Goal: Transaction & Acquisition: Purchase product/service

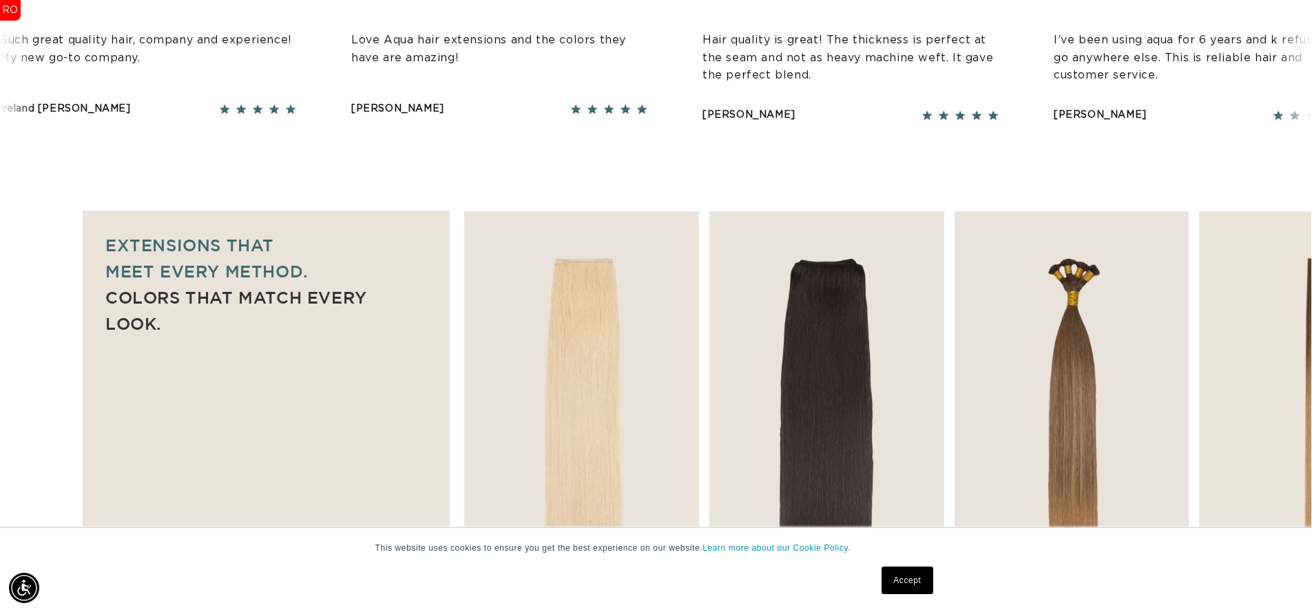
scroll to position [915, 0]
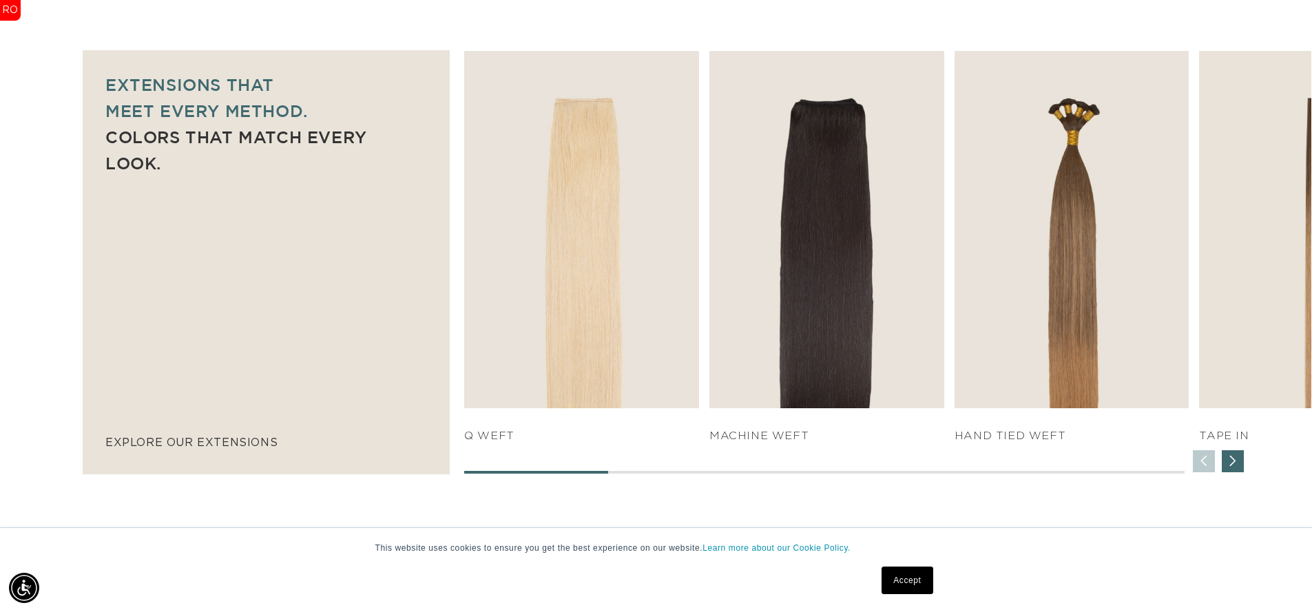
click at [904, 585] on link "Accept" at bounding box center [907, 581] width 51 height 28
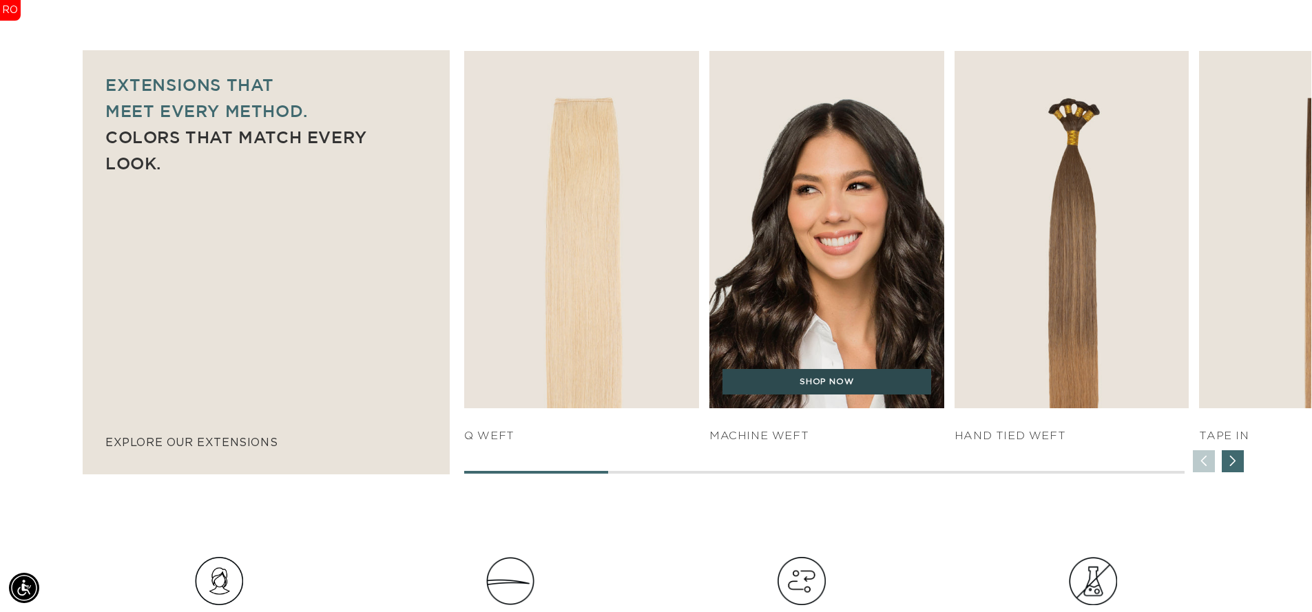
scroll to position [0, 2429]
click at [841, 372] on link "SHOP NOW" at bounding box center [827, 382] width 209 height 26
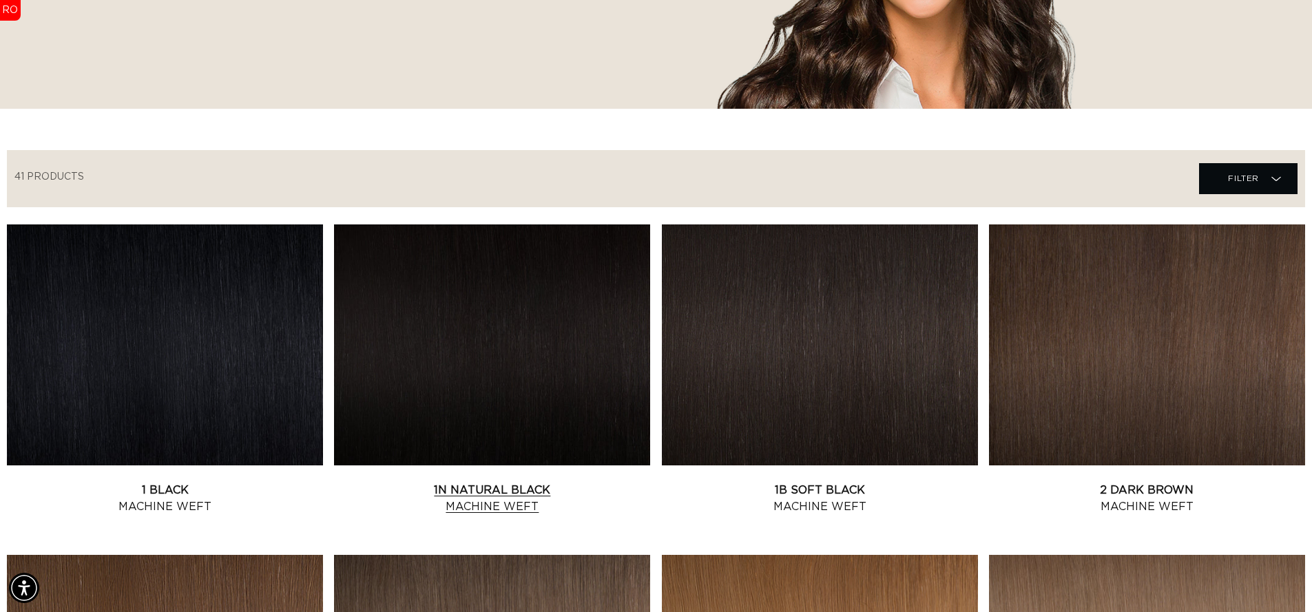
scroll to position [0, 2429]
click at [563, 482] on link "1N Natural Black Machine Weft" at bounding box center [492, 498] width 316 height 33
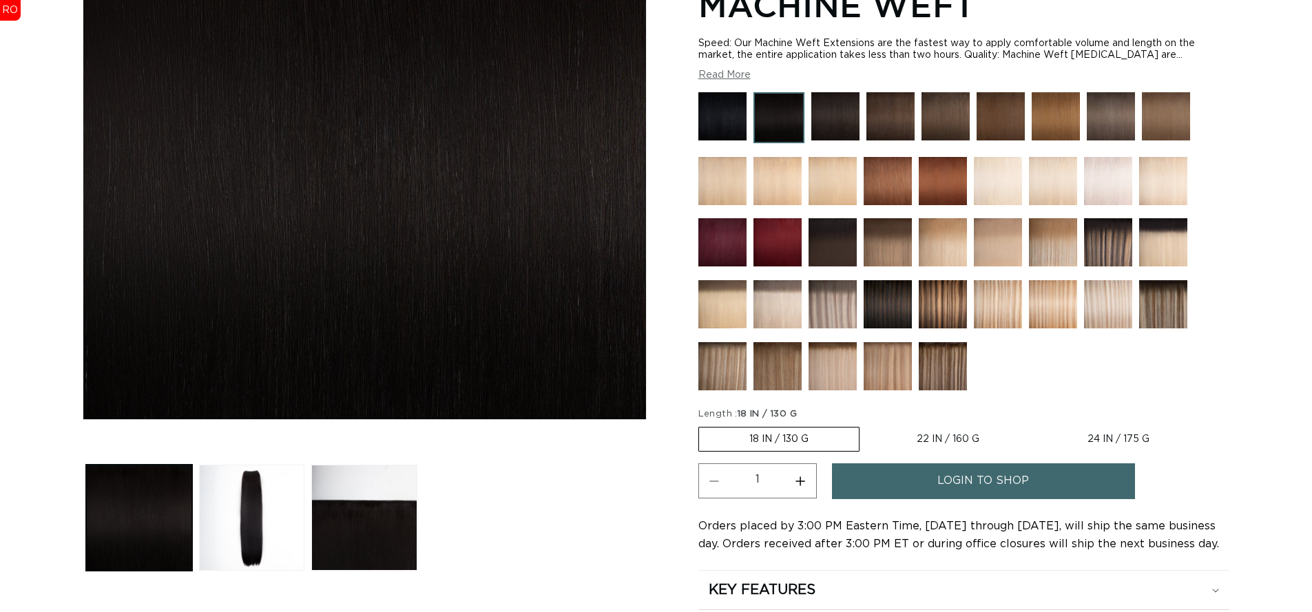
scroll to position [457, 0]
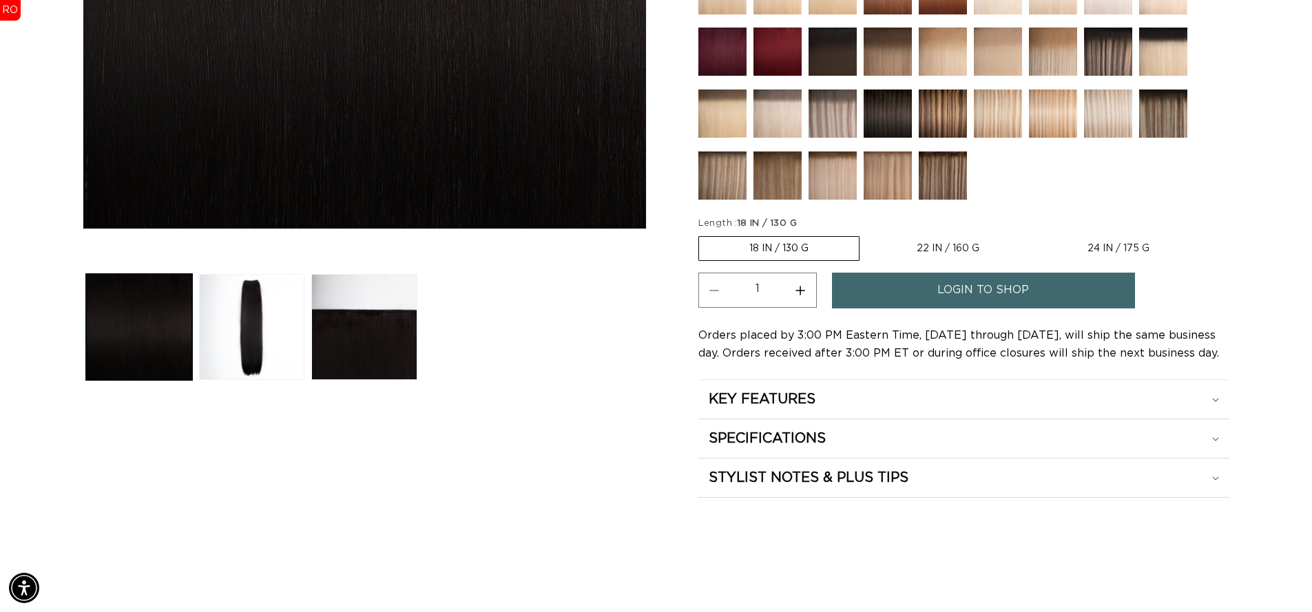
click at [886, 287] on link "login to shop" at bounding box center [983, 290] width 303 height 35
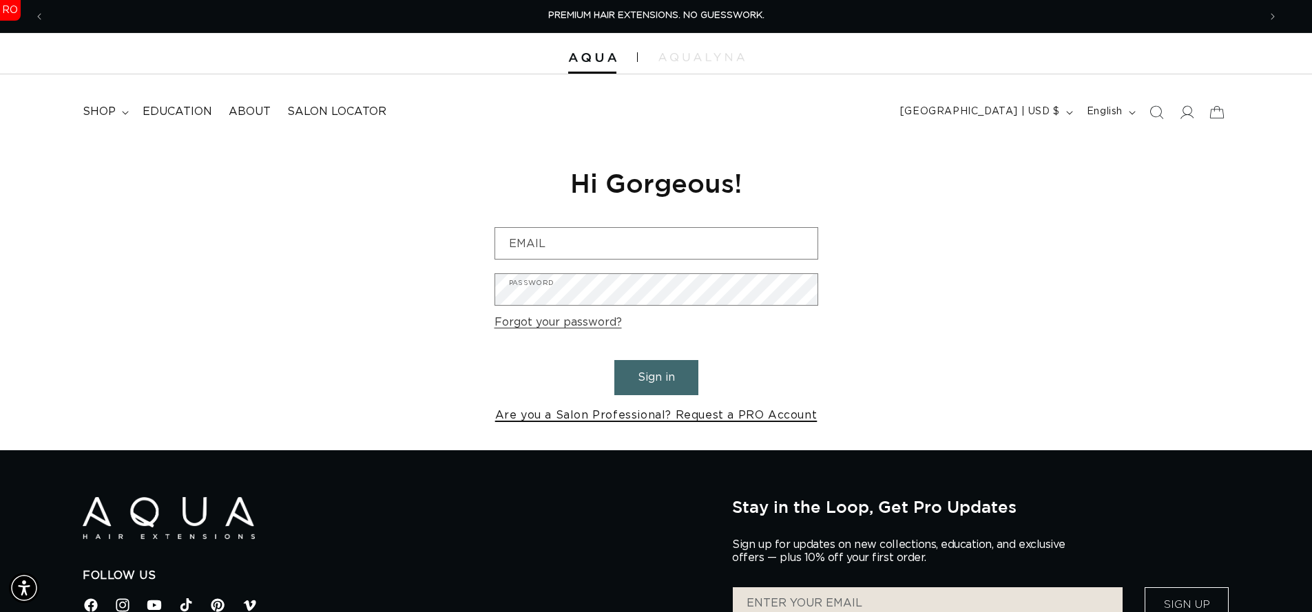
click at [695, 411] on link "Are you a Salon Professional? Request a PRO Account" at bounding box center [656, 416] width 322 height 20
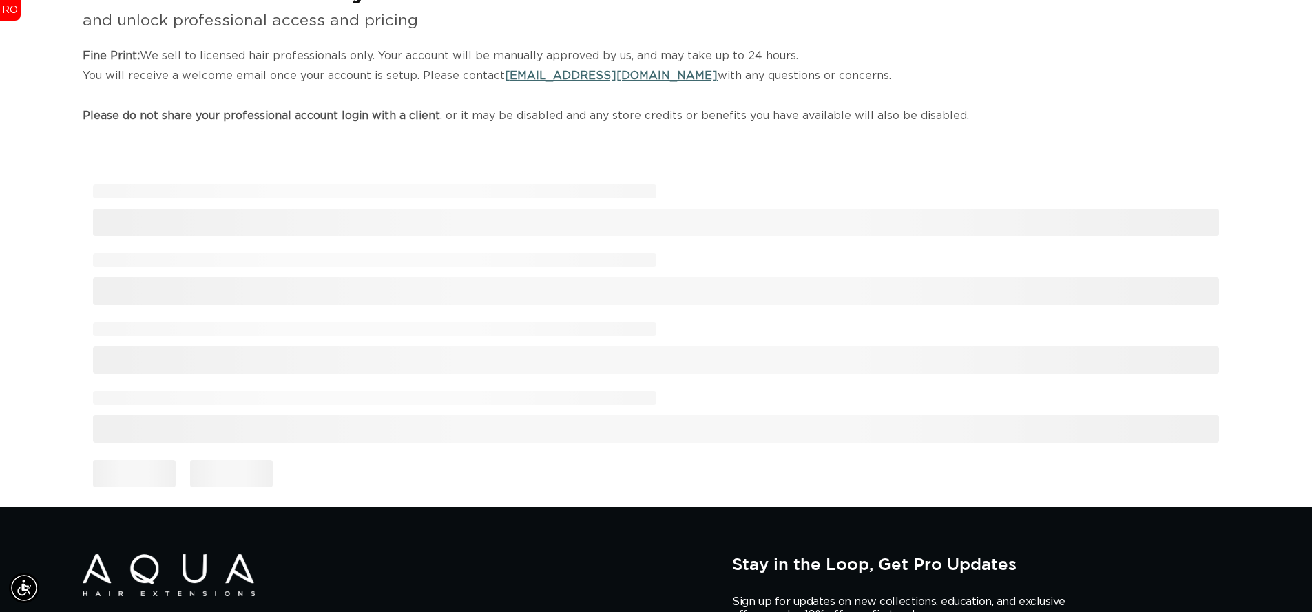
scroll to position [287, 0]
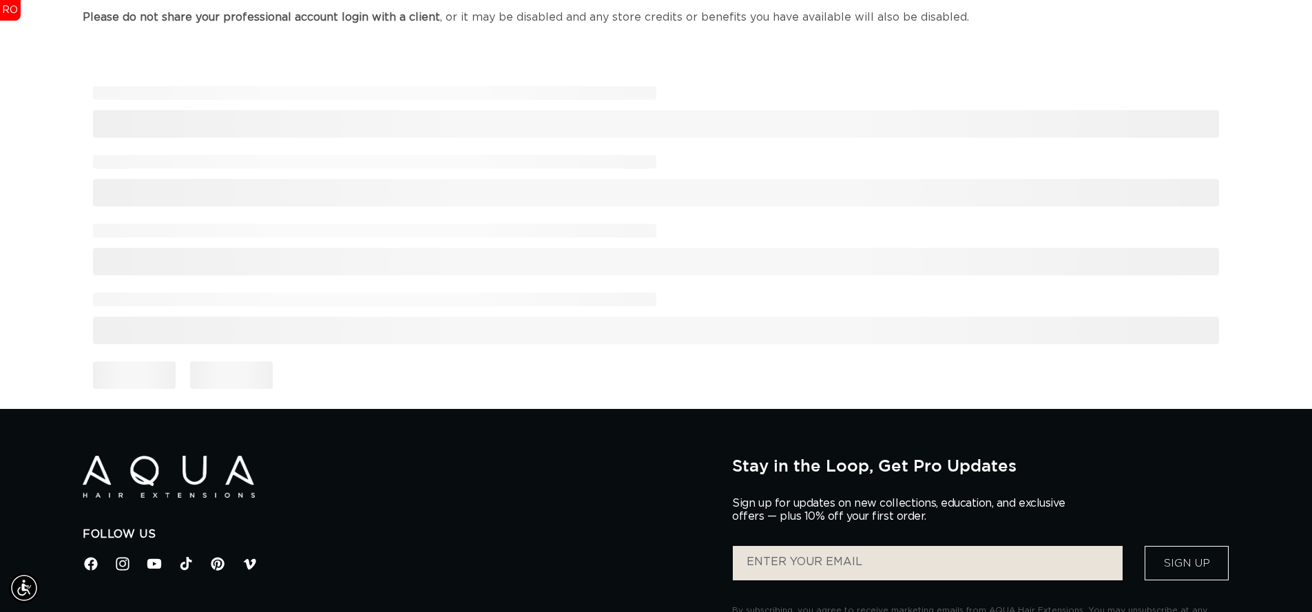
select select "US"
select select "[GEOGRAPHIC_DATA]"
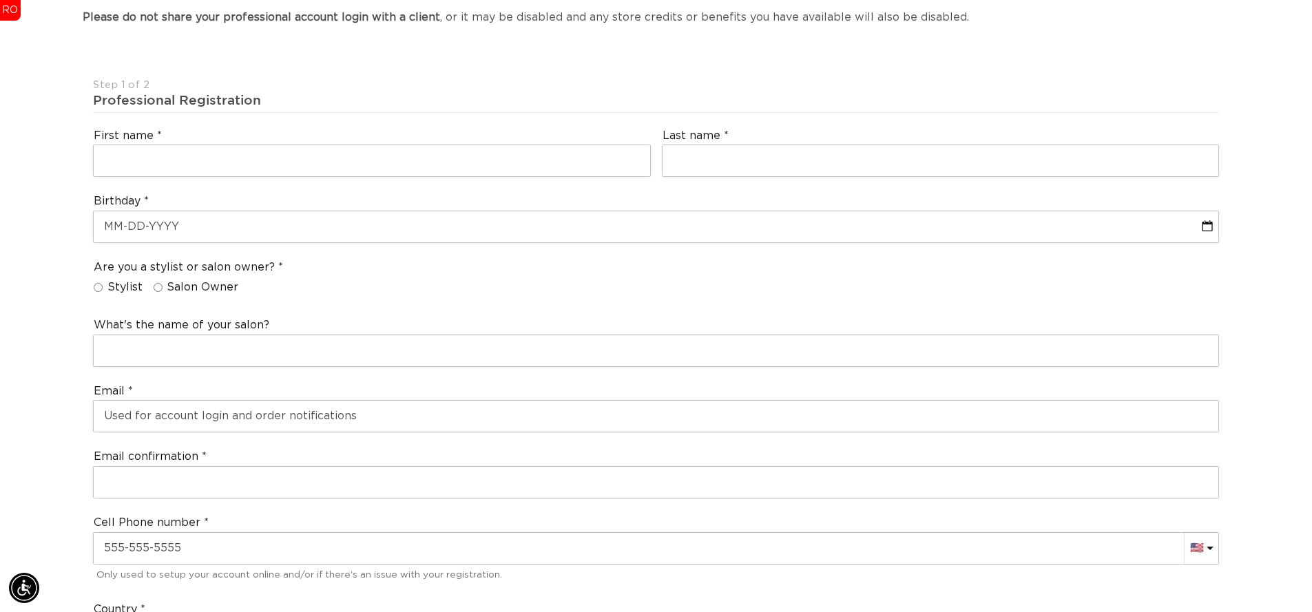
scroll to position [0, 1214]
